Goal: Task Accomplishment & Management: Use online tool/utility

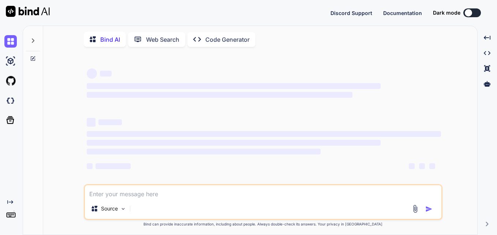
click at [161, 194] on textarea at bounding box center [263, 191] width 356 height 13
type textarea "x"
type textarea "<MaterialReactTable columns={columns} data={filteredItems} enableFullScreenTogg…"
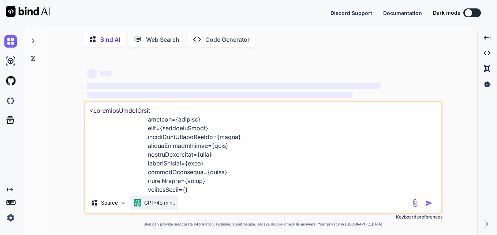
scroll to position [484, 0]
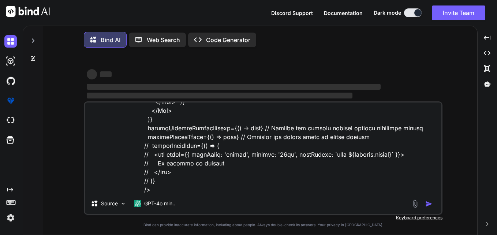
type textarea "x"
type textarea "<MaterialReactTable columns={columns} data={filteredItems} enableFullScreenTogg…"
type textarea "x"
type textarea "<MaterialReactTable columns={columns} data={filteredItems} enableFullScreenTogg…"
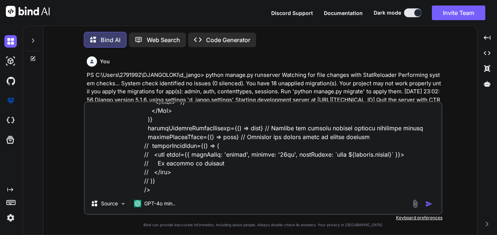
type textarea "x"
type textarea "<MaterialReactTable columns={columns} data={filteredItems} enableFullScreenTogg…"
type textarea "x"
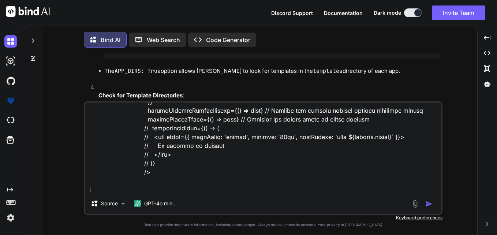
type textarea "<MaterialReactTable columns={columns} data={filteredItems} enableFullScreenTogg…"
type textarea "x"
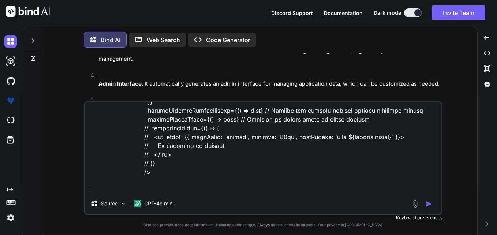
scroll to position [1986, 0]
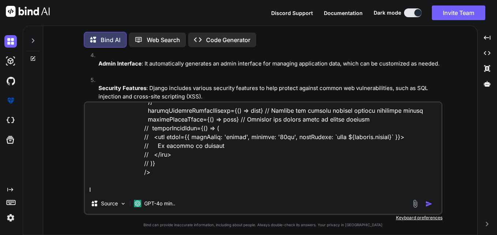
type textarea "<MaterialReactTable columns={columns} data={filteredItems} enableFullScreenTogg…"
type textarea "x"
type textarea "<MaterialReactTable columns={columns} data={filteredItems} enableFullScreenTogg…"
type textarea "x"
type textarea "<MaterialReactTable columns={columns} data={filteredItems} enableFullScreenTogg…"
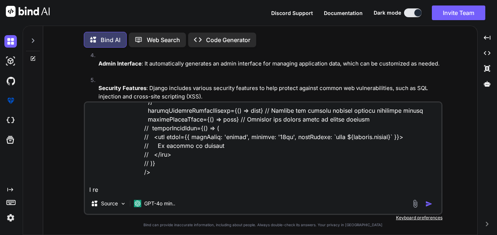
type textarea "x"
type textarea "<MaterialReactTable columns={columns} data={filteredItems} enableFullScreenTogg…"
type textarea "x"
type textarea "<MaterialReactTable columns={columns} data={filteredItems} enableFullScreenTogg…"
type textarea "x"
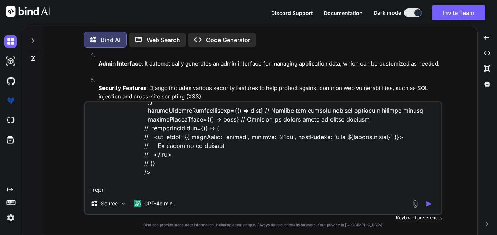
type textarea "<MaterialReactTable columns={columns} data={filteredItems} enableFullScreenTogg…"
type textarea "x"
type textarea "<MaterialReactTable columns={columns} data={filteredItems} enableFullScreenTogg…"
type textarea "x"
type textarea "<MaterialReactTable columns={columns} data={filteredItems} enableFullScreenTogg…"
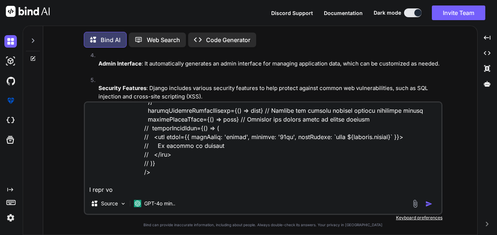
type textarea "x"
type textarea "<MaterialReactTable columns={columns} data={filteredItems} enableFullScreenTogg…"
type textarea "x"
type textarea "<MaterialReactTable columns={columns} data={filteredItems} enableFullScreenTogg…"
type textarea "x"
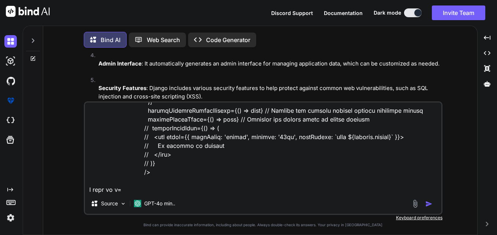
type textarea "<MaterialReactTable columns={columns} data={filteredItems} enableFullScreenTogg…"
type textarea "x"
type textarea "<MaterialReactTable columns={columns} data={filteredItems} enableFullScreenTogg…"
type textarea "x"
type textarea "<MaterialReactTable columns={columns} data={filteredItems} enableFullScreenTogg…"
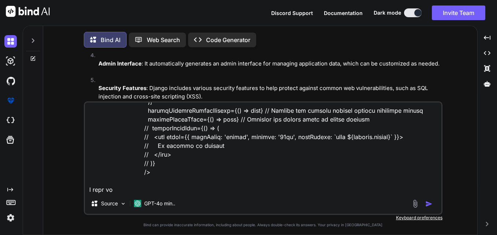
type textarea "x"
type textarea "<MaterialReactTable columns={columns} data={filteredItems} enableFullScreenTogg…"
type textarea "x"
type textarea "<MaterialReactTable columns={columns} data={filteredItems} enableFullScreenTogg…"
type textarea "x"
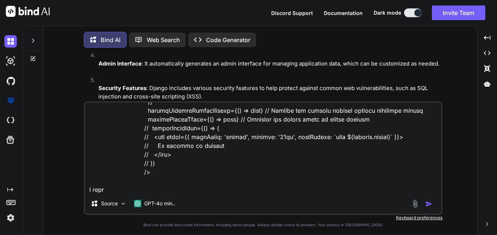
type textarea "<MaterialReactTable columns={columns} data={filteredItems} enableFullScreenTogg…"
type textarea "x"
type textarea "<MaterialReactTable columns={columns} data={filteredItems} enableFullScreenTogg…"
type textarea "x"
type textarea "<MaterialReactTable columns={columns} data={filteredItems} enableFullScreenTogg…"
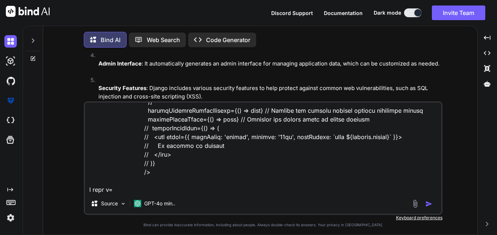
type textarea "x"
type textarea "<MaterialReactTable columns={columns} data={filteredItems} enableFullScreenTogg…"
type textarea "x"
type textarea "<MaterialReactTable columns={columns} data={filteredItems} enableFullScreenTogg…"
type textarea "x"
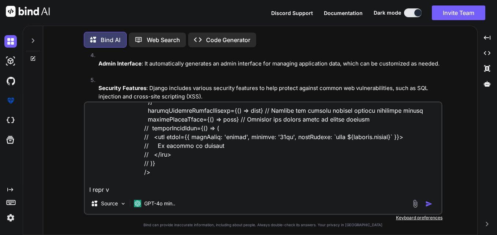
type textarea "<MaterialReactTable columns={columns} data={filteredItems} enableFullScreenTogg…"
type textarea "x"
type textarea "<MaterialReactTable columns={columns} data={filteredItems} enableFullScreenTogg…"
type textarea "x"
type textarea "<MaterialReactTable columns={columns} data={filteredItems} enableFullScreenTogg…"
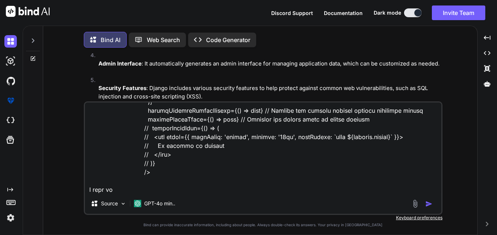
type textarea "x"
type textarea "<MaterialReactTable columns={columns} data={filteredItems} enableFullScreenTogg…"
type textarea "x"
type textarea "<MaterialReactTable columns={columns} data={filteredItems} enableFullScreenTogg…"
type textarea "x"
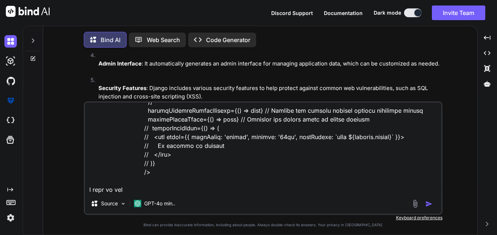
type textarea "<MaterialReactTable columns={columns} data={filteredItems} enableFullScreenTogg…"
type textarea "x"
type textarea "<MaterialReactTable columns={columns} data={filteredItems} enableFullScreenTogg…"
type textarea "x"
type textarea "<MaterialReactTable columns={columns} data={filteredItems} enableFullScreenTogg…"
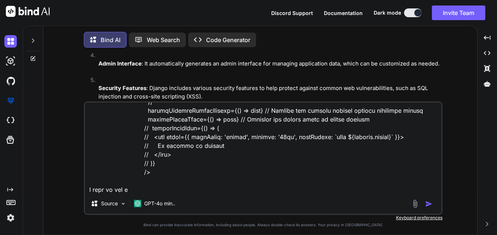
type textarea "x"
type textarea "<MaterialReactTable columns={columns} data={filteredItems} enableFullScreenTogg…"
type textarea "x"
type textarea "<MaterialReactTable columns={columns} data={filteredItems} enableFullScreenTogg…"
type textarea "x"
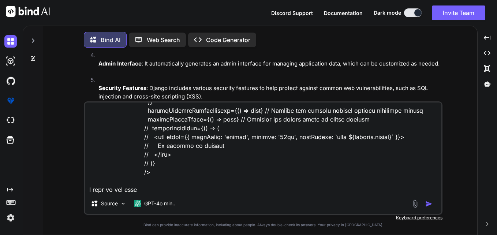
type textarea "<MaterialReactTable columns={columns} data={filteredItems} enableFullScreenTogg…"
type textarea "x"
type textarea "<MaterialReactTable columns={columns} data={filteredItems} enableFullScreenTogg…"
type textarea "x"
type textarea "<MaterialReactTable columns={columns} data={filteredItems} enableFullScreenTogg…"
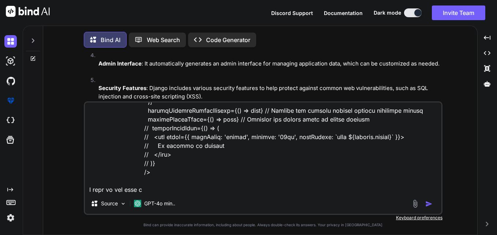
type textarea "x"
type textarea "<MaterialReactTable columns={columns} data={filteredItems} enableFullScreenTogg…"
type textarea "x"
type textarea "<MaterialReactTable columns={columns} data={filteredItems} enableFullScreenTogg…"
type textarea "x"
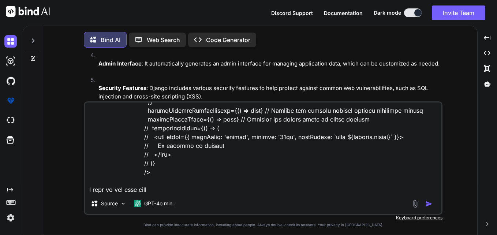
type textarea "<MaterialReactTable columns={columns} data={filteredItems} enableFullScreenTogg…"
type textarea "x"
type textarea "<MaterialReactTable columns={columns} data={filteredItems} enableFullScreenTogg…"
type textarea "x"
type textarea "<MaterialReactTable columns={columns} data={filteredItems} enableFullScreenTogg…"
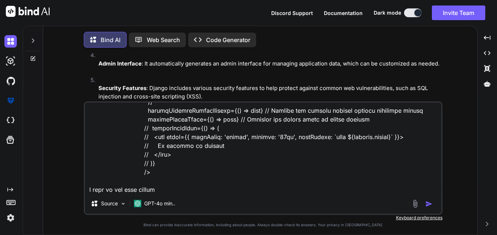
type textarea "x"
type textarea "<MaterialReactTable columns={columns} data={filteredItems} enableFullScreenTogg…"
type textarea "x"
type textarea "<MaterialReactTable columns={columns} data={filteredItems} enableFullScreenTogg…"
type textarea "x"
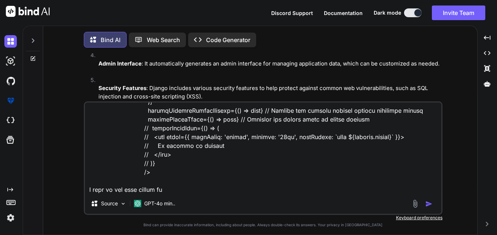
type textarea "<MaterialReactTable columns={columns} data={filteredItems} enableFullScreenTogg…"
type textarea "x"
type textarea "<MaterialReactTable columns={columns} data={filteredItems} enableFullScreenTogg…"
type textarea "x"
type textarea "<MaterialReactTable columns={columns} data={filteredItems} enableFullScreenTogg…"
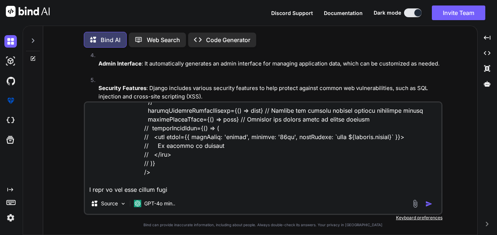
type textarea "x"
type textarea "<MaterialReactTable columns={columns} data={filteredItems} enableFullScreenTogg…"
type textarea "x"
type textarea "<MaterialReactTable columns={columns} data={filteredItems} enableFullScreenTogg…"
type textarea "x"
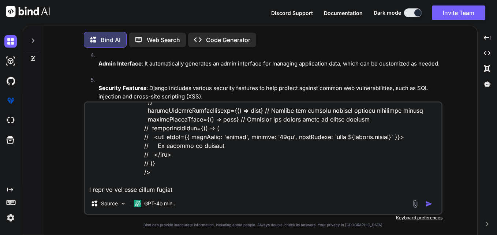
type textarea "<MaterialReactTable columns={columns} data={filteredItems} enableFullScreenTogg…"
type textarea "x"
type textarea "<MaterialReactTable columns={columns} data={filteredItems} enableFullScreenTogg…"
type textarea "x"
type textarea "<MaterialReactTable columns={columns} data={filteredItems} enableFullScreenTogg…"
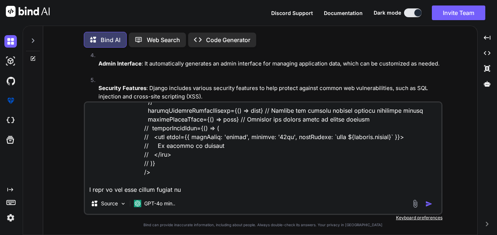
type textarea "x"
type textarea "<MaterialReactTable columns={columns} data={filteredItems} enableFullScreenTogg…"
type textarea "x"
type textarea "<MaterialReactTable columns={columns} data={filteredItems} enableFullScreenTogg…"
type textarea "x"
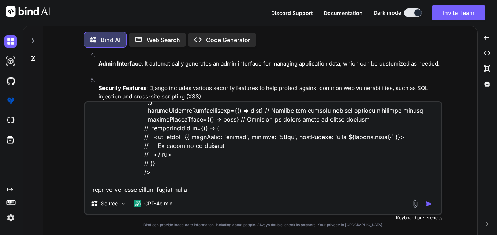
type textarea "<MaterialReactTable columns={columns} data={filteredItems} enableFullScreenTogg…"
type textarea "x"
type textarea "<MaterialReactTable columns={columns} data={filteredItems} enableFullScreenTogg…"
type textarea "x"
type textarea "<MaterialReactTable columns={columns} data={filteredItems} enableFullScreenTogg…"
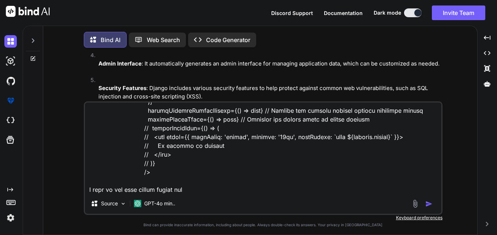
type textarea "x"
type textarea "<MaterialReactTable columns={columns} data={filteredItems} enableFullScreenTogg…"
type textarea "x"
type textarea "<MaterialReactTable columns={columns} data={filteredItems} enableFullScreenTogg…"
type textarea "x"
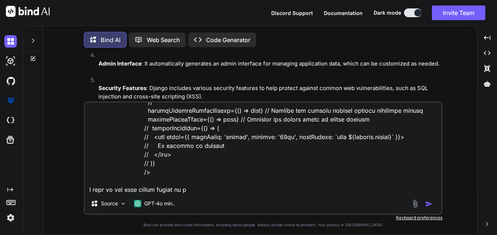
type textarea "<MaterialReactTable columns={columns} data={filteredItems} enableFullScreenTogg…"
type textarea "x"
type textarea "<MaterialReactTable columns={columns} data={filteredItems} enableFullScreenTogg…"
type textarea "x"
type textarea "<MaterialReactTable columns={columns} data={filteredItems} enableFullScreenTogg…"
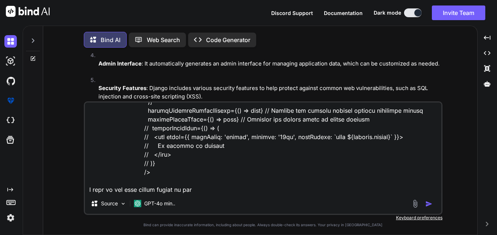
type textarea "x"
type textarea "<MaterialReactTable columns={columns} data={filteredItems} enableFullScreenTogg…"
type textarea "x"
type textarea "<MaterialReactTable columns={columns} data={filteredItems} enableFullScreenTogg…"
type textarea "x"
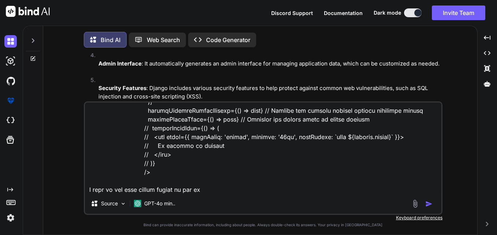
type textarea "<MaterialReactTable columns={columns} data={filteredItems} enableFullScreenTogg…"
type textarea "x"
type textarea "<MaterialReactTable columns={columns} data={filteredItems} enableFullScreenTogg…"
type textarea "x"
type textarea "<MaterialReactTable columns={columns} data={filteredItems} enableFullScreenTogg…"
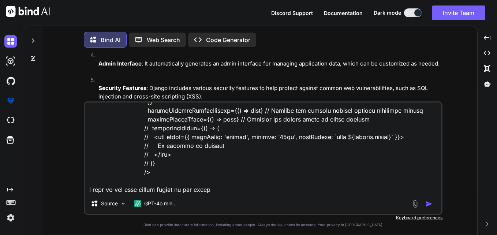
type textarea "x"
type textarea "<MaterialReactTable columns={columns} data={filteredItems} enableFullScreenTogg…"
type textarea "x"
type textarea "<MaterialReactTable columns={columns} data={filteredItems} enableFullScreenTogg…"
type textarea "x"
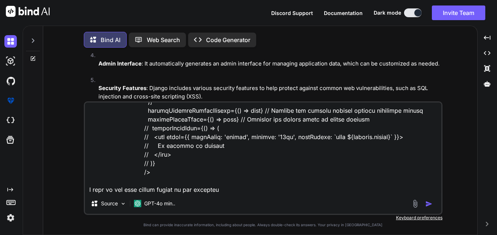
type textarea "<MaterialReactTable columns={columns} data={filteredItems} enableFullScreenTogg…"
type textarea "x"
type textarea "<MaterialReactTable columns={columns} data={filteredItems} enableFullScreenTogg…"
type textarea "x"
type textarea "<MaterialReactTable columns={columns} data={filteredItems} enableFullScreenTogg…"
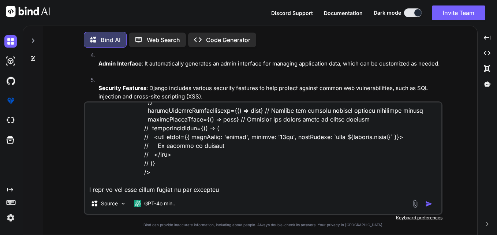
type textarea "x"
type textarea "<MaterialReactTable columns={columns} data={filteredItems} enableFullScreenTogg…"
type textarea "x"
type textarea "<MaterialReactTable columns={columns} data={filteredItems} enableFullScreenTogg…"
type textarea "x"
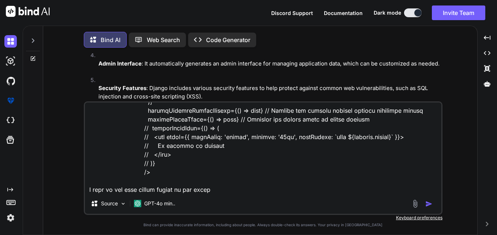
type textarea "<MaterialReactTable columns={columns} data={filteredItems} enableFullScreenTogg…"
type textarea "x"
type textarea "<MaterialReactTable columns={columns} data={filteredItems} enableFullScreenTogg…"
type textarea "x"
type textarea "<MaterialReactTable columns={columns} data={filteredItems} enableFullScreenTogg…"
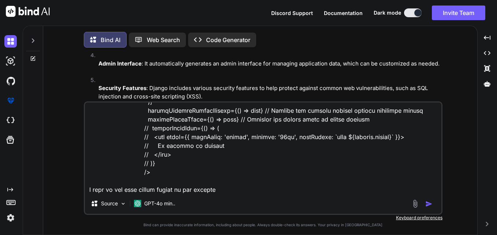
type textarea "x"
type textarea "<MaterialReactTable columns={columns} data={filteredItems} enableFullScreenTogg…"
type textarea "x"
type textarea "<MaterialReactTable columns={columns} data={filteredItems} enableFullScreenTogg…"
type textarea "x"
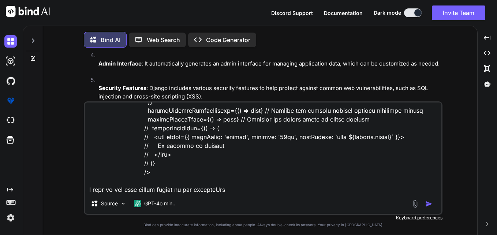
type textarea "<MaterialReactTable columns={columns} data={filteredItems} enableFullScreenTogg…"
type textarea "x"
type textarea "<MaterialReactTable columns={columns} data={filteredItems} enableFullScreenTogg…"
type textarea "x"
type textarea "<MaterialReactTable columns={columns} data={filteredItems} enableFullScreenTogg…"
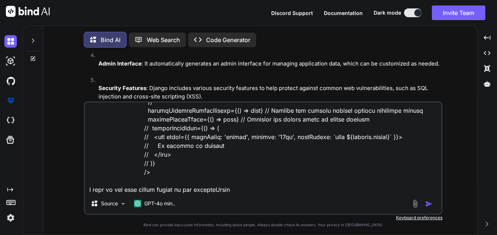
type textarea "x"
type textarea "<MaterialReactTable columns={columns} data={filteredItems} enableFullScreenTogg…"
type textarea "x"
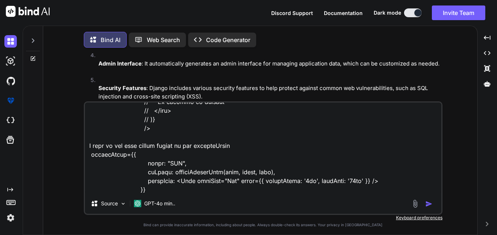
type textarea "<MaterialReactTable columns={columns} data={filteredItems} enableFullScreenTogg…"
click at [429, 208] on img "button" at bounding box center [428, 203] width 7 height 7
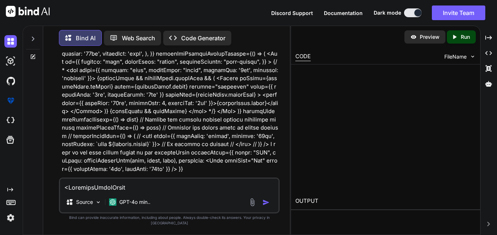
scroll to position [3281, 0]
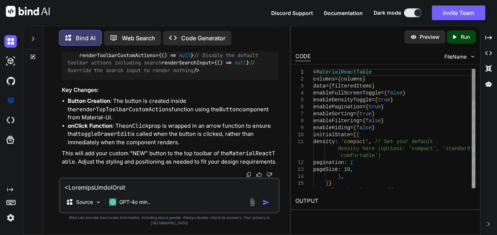
type textarea "x"
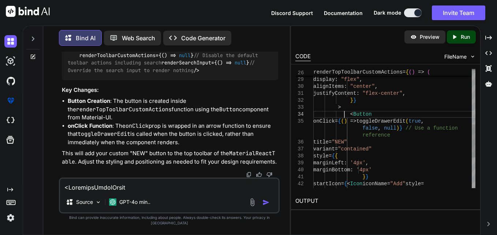
scroll to position [0, 0]
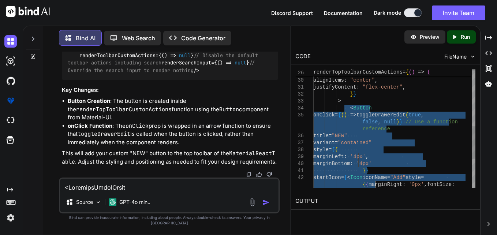
type textarea "display: "flex", alignItems: "center", justifyContent: "flex-center", }} > <But…"
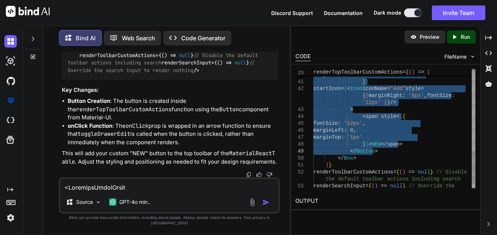
drag, startPoint x: 345, startPoint y: 113, endPoint x: 378, endPoint y: 152, distance: 51.2
